Goal: Communication & Community: Answer question/provide support

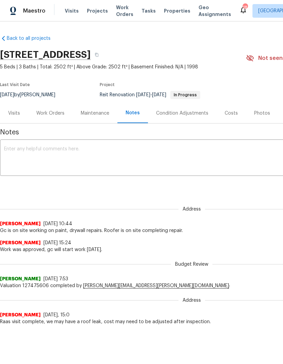
click at [52, 114] on div "Work Orders" at bounding box center [50, 113] width 28 height 7
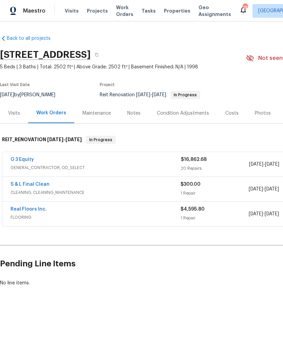
click at [91, 161] on div "G 3 Equity" at bounding box center [96, 160] width 171 height 8
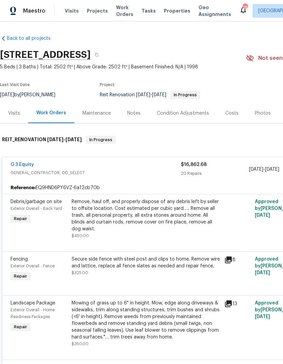
click at [96, 10] on span "Projects" at bounding box center [97, 10] width 21 height 7
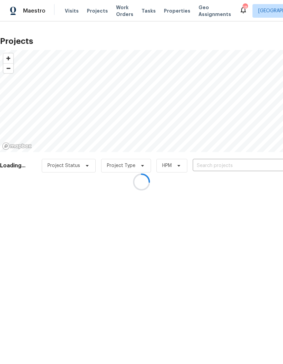
click at [244, 166] on div at bounding box center [141, 182] width 283 height 364
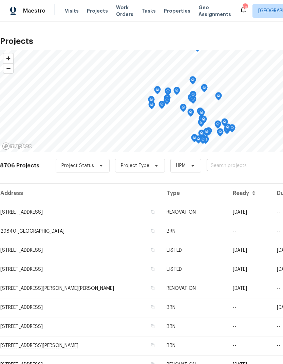
click at [241, 163] on input "text" at bounding box center [246, 165] width 78 height 11
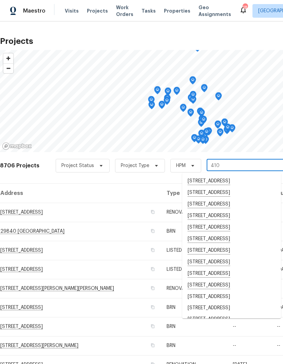
type input "4107"
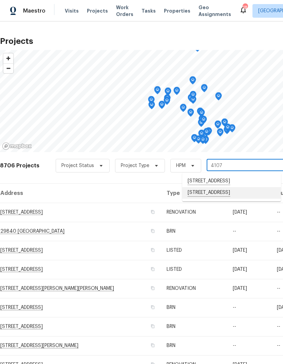
click at [241, 198] on li "[STREET_ADDRESS]" at bounding box center [231, 193] width 99 height 12
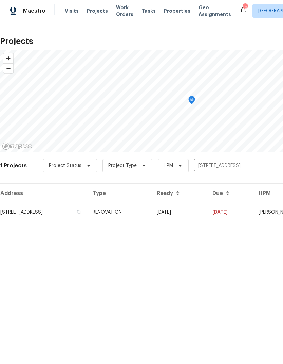
click at [207, 212] on td "[DATE]" at bounding box center [180, 212] width 56 height 19
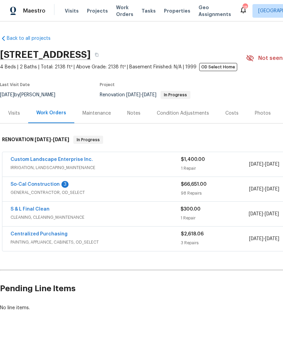
click at [26, 184] on link "So-Cal Construction" at bounding box center [35, 184] width 49 height 5
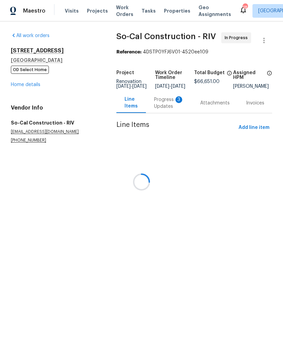
click at [163, 106] on div at bounding box center [141, 182] width 283 height 364
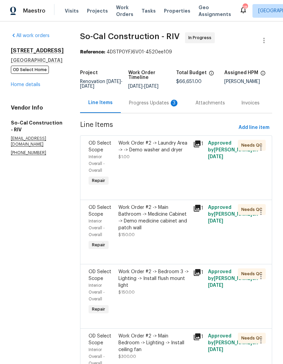
click at [152, 106] on div "Progress Updates 3" at bounding box center [154, 103] width 50 height 7
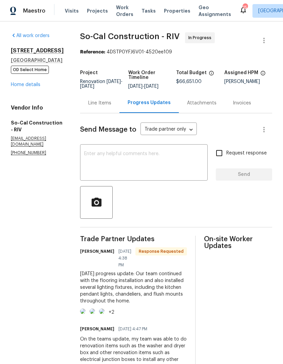
click at [109, 163] on textarea at bounding box center [144, 163] width 120 height 24
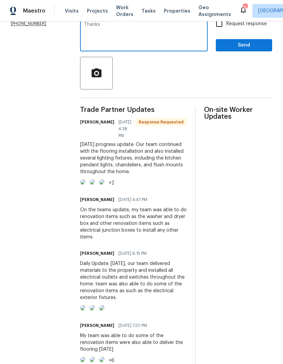
scroll to position [130, 0]
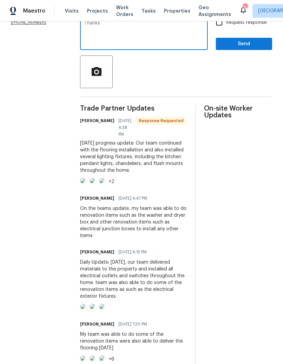
type textarea "Thanks"
click at [255, 47] on span "Send" at bounding box center [245, 44] width 46 height 8
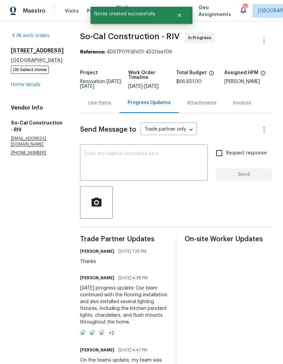
click at [20, 87] on link "Home details" at bounding box center [26, 84] width 30 height 5
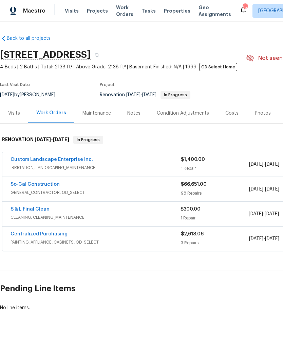
click at [98, 187] on div "So-Cal Construction" at bounding box center [96, 185] width 171 height 8
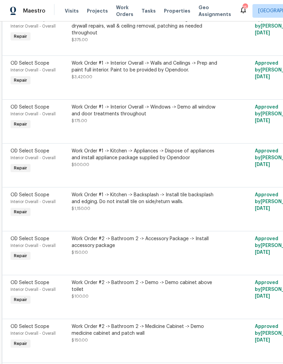
scroll to position [2469, 0]
